Goal: Transaction & Acquisition: Book appointment/travel/reservation

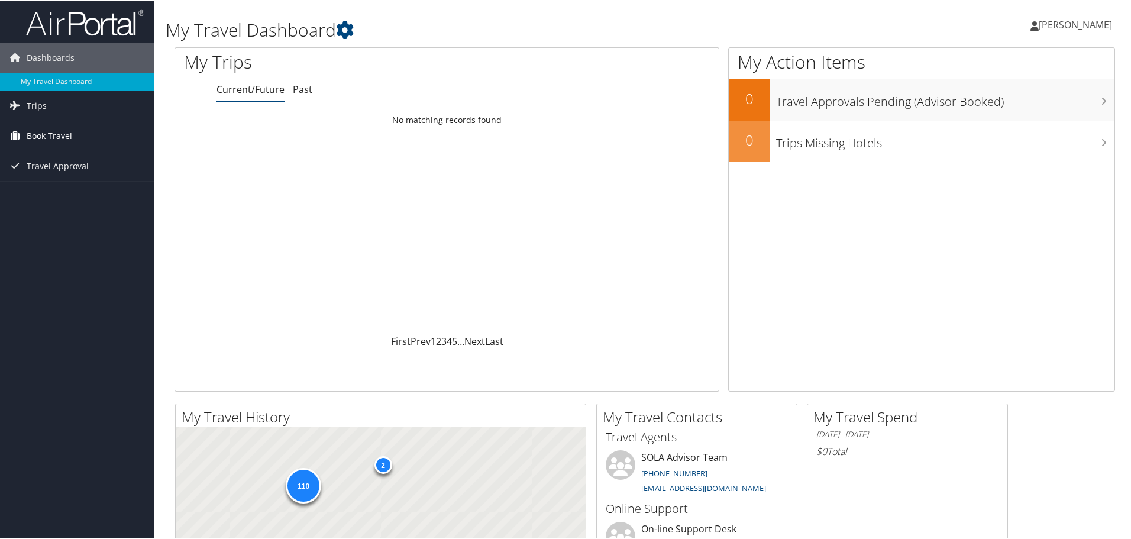
click at [35, 136] on span "Book Travel" at bounding box center [50, 135] width 46 height 30
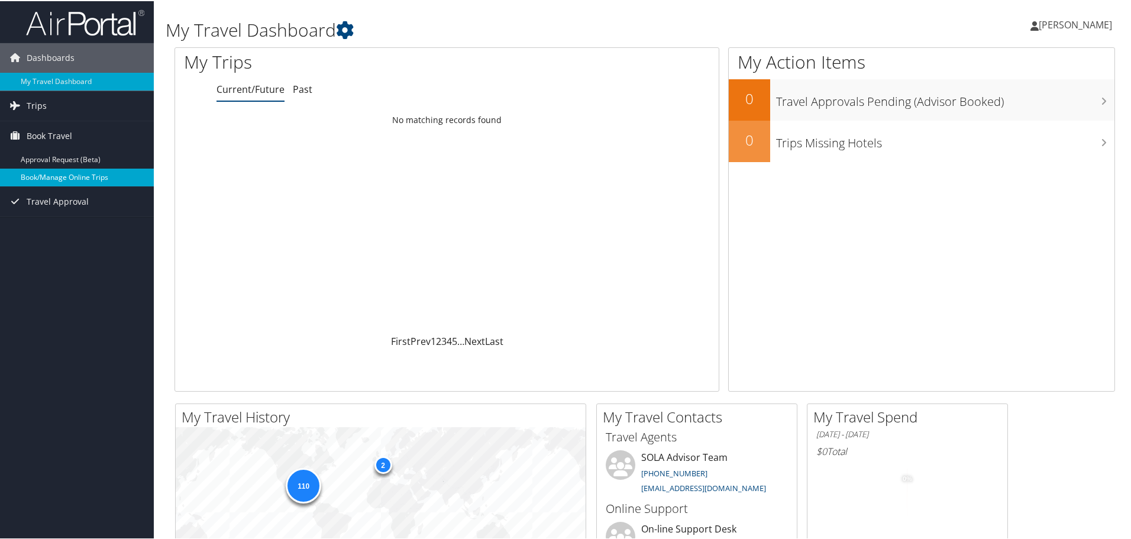
click at [93, 171] on link "Book/Manage Online Trips" at bounding box center [77, 176] width 154 height 18
